Goal: Information Seeking & Learning: Learn about a topic

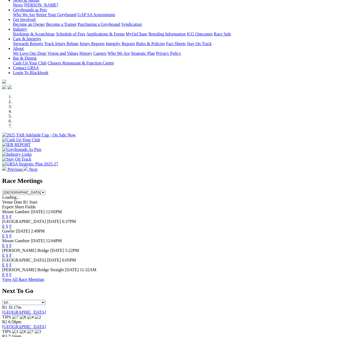
scroll to position [81, 0]
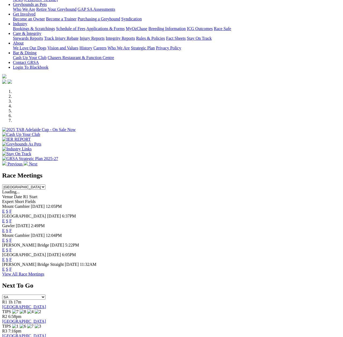
click at [5, 257] on link "E" at bounding box center [3, 259] width 3 height 5
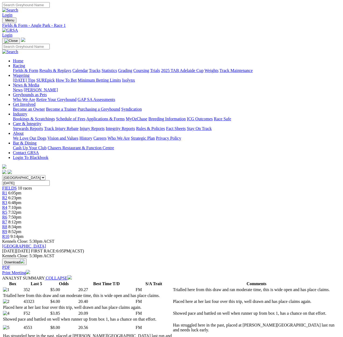
click at [7, 205] on span "R4" at bounding box center [4, 207] width 5 height 5
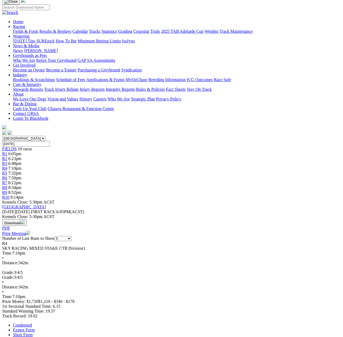
scroll to position [27, 0]
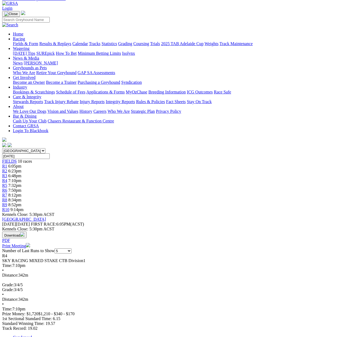
click at [7, 183] on span "R5" at bounding box center [4, 185] width 5 height 5
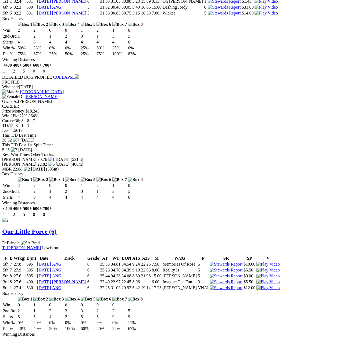
scroll to position [511, 0]
